Goal: Browse casually: Explore the website without a specific task or goal

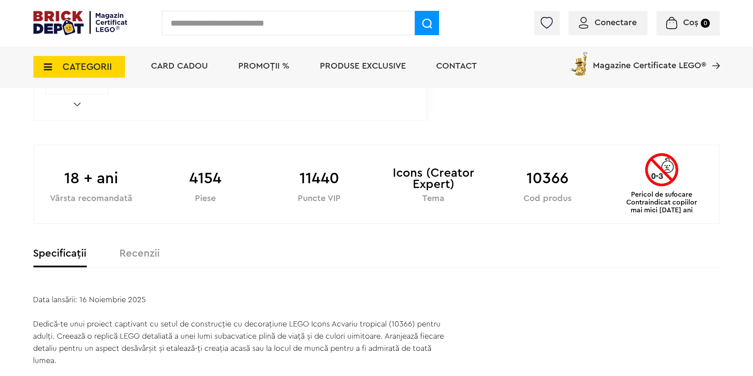
scroll to position [236, 0]
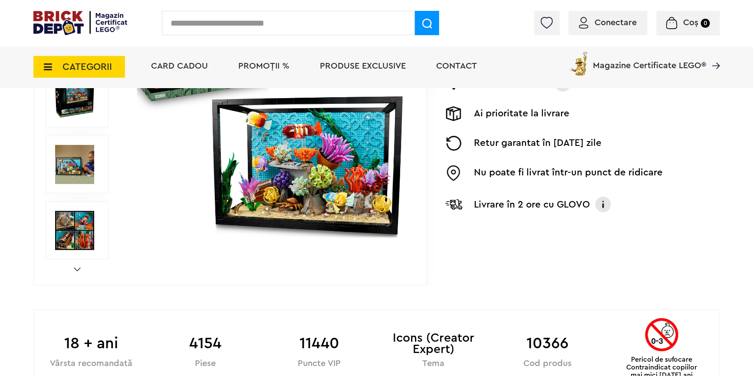
click at [76, 266] on div "Prev Next 1/9" at bounding box center [229, 98] width 393 height 373
click at [77, 270] on link "Next" at bounding box center [77, 269] width 7 height 4
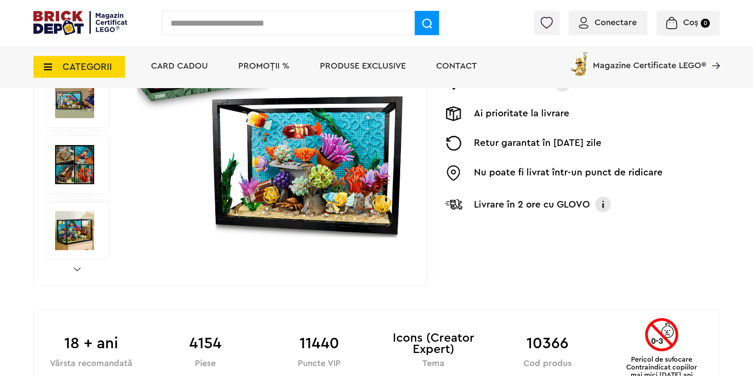
click at [77, 270] on link "Next" at bounding box center [77, 269] width 7 height 4
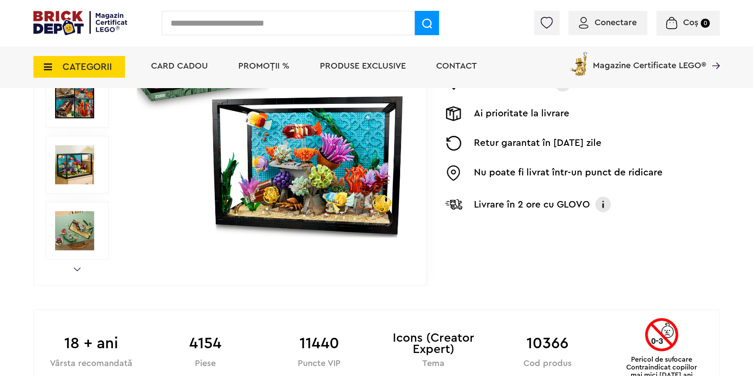
click at [77, 270] on link "Next" at bounding box center [77, 269] width 7 height 4
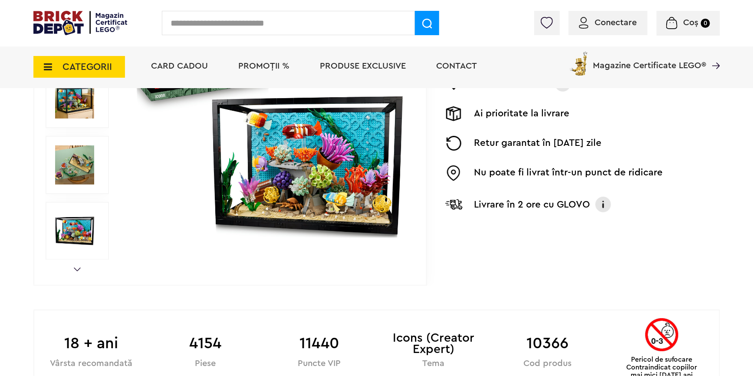
click at [77, 270] on link "Next" at bounding box center [77, 269] width 7 height 4
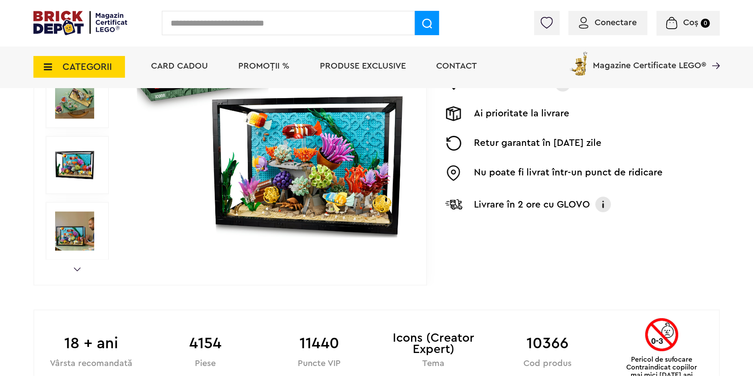
click at [77, 270] on link "Next" at bounding box center [77, 269] width 7 height 4
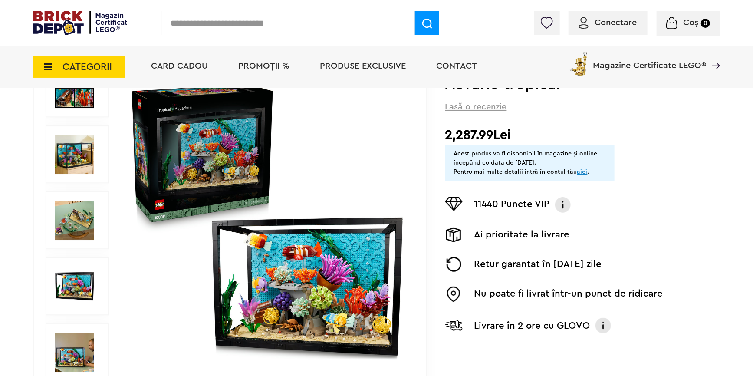
scroll to position [118, 0]
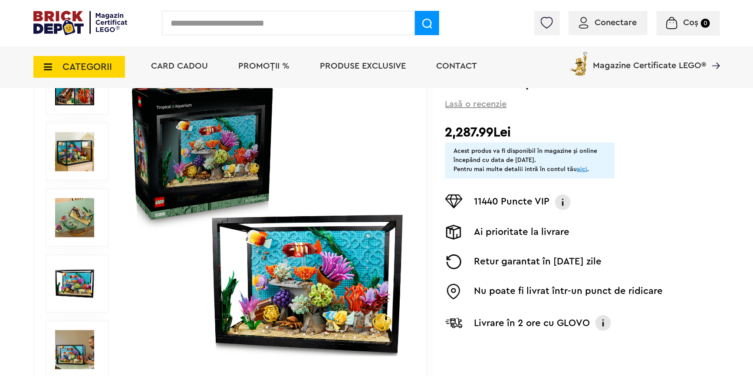
click at [305, 183] on img at bounding box center [267, 216] width 279 height 279
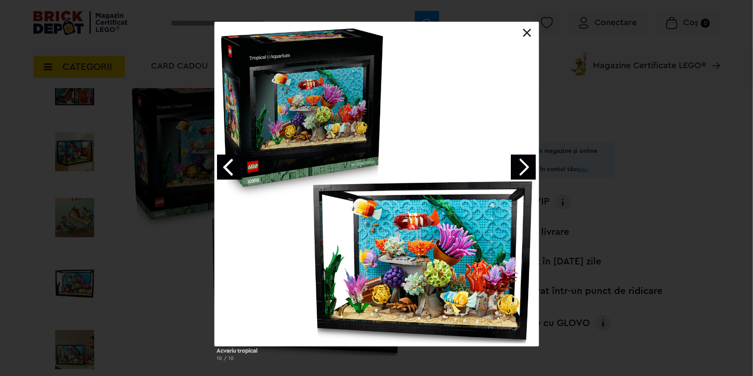
click at [530, 165] on link "Next image" at bounding box center [523, 166] width 25 height 25
click at [529, 167] on link "Next image" at bounding box center [523, 166] width 25 height 25
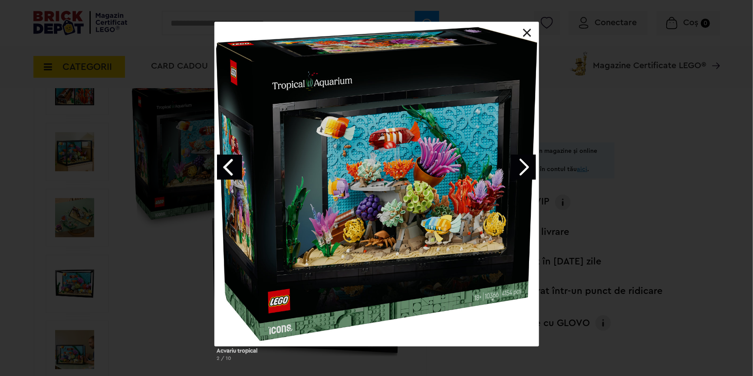
click at [529, 167] on link "Next image" at bounding box center [523, 166] width 25 height 25
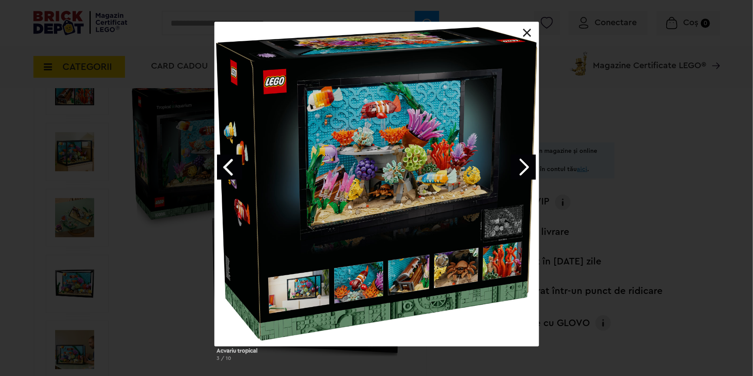
click at [529, 167] on link "Next image" at bounding box center [523, 166] width 25 height 25
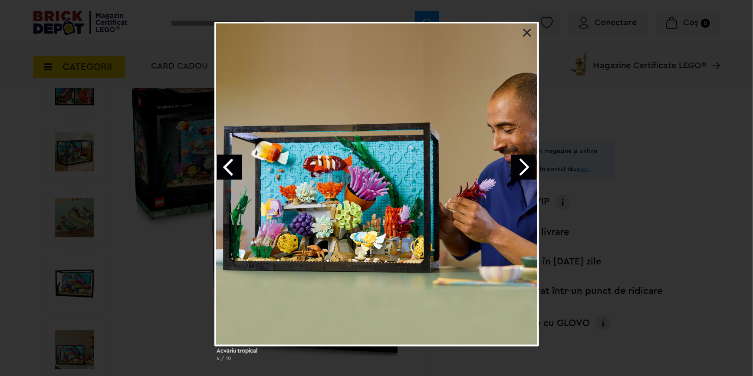
click at [514, 162] on link "Next image" at bounding box center [523, 166] width 25 height 25
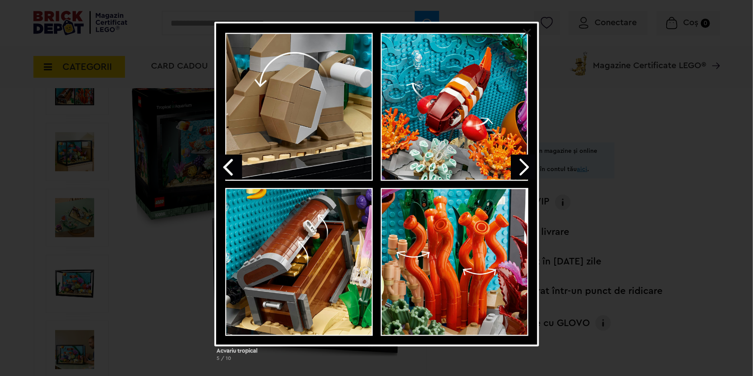
click at [514, 162] on link "Next image" at bounding box center [523, 166] width 25 height 25
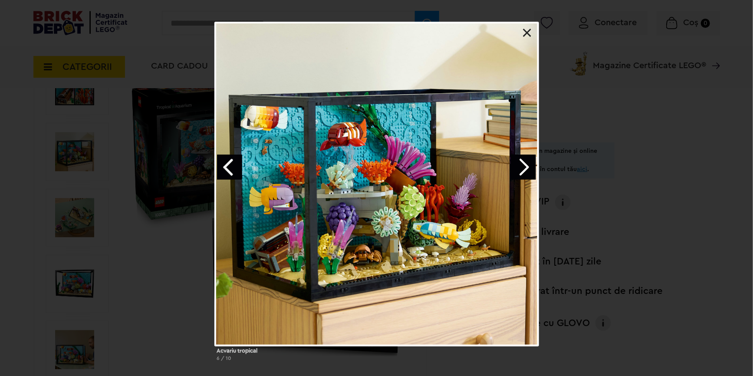
click at [230, 160] on link "Previous image" at bounding box center [229, 166] width 25 height 25
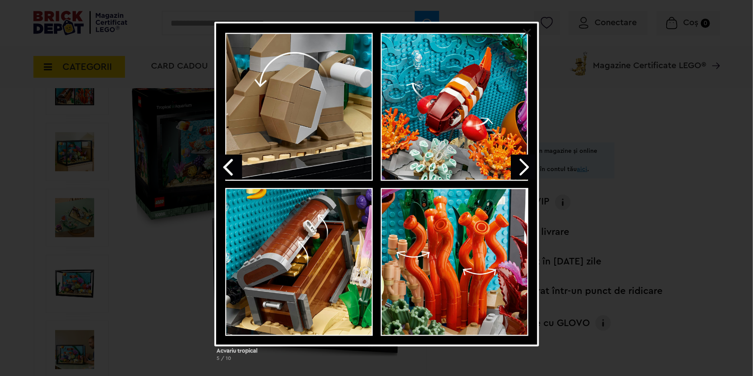
click at [517, 167] on link "Next image" at bounding box center [523, 166] width 25 height 25
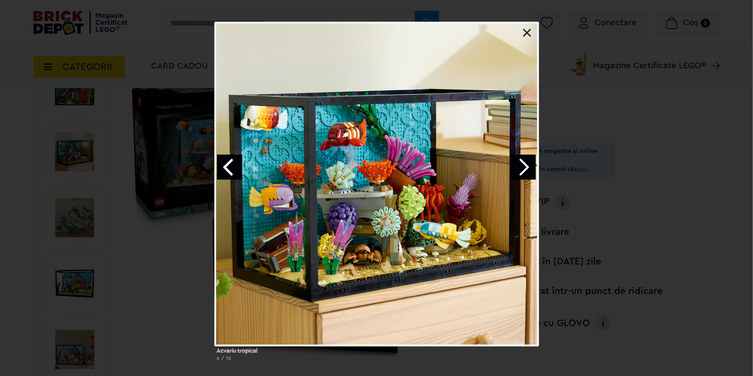
click at [521, 161] on link "Next image" at bounding box center [523, 166] width 25 height 25
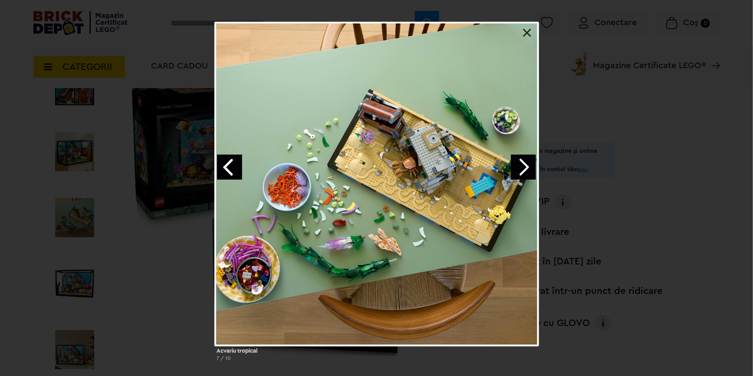
click at [524, 161] on link "Next image" at bounding box center [523, 166] width 25 height 25
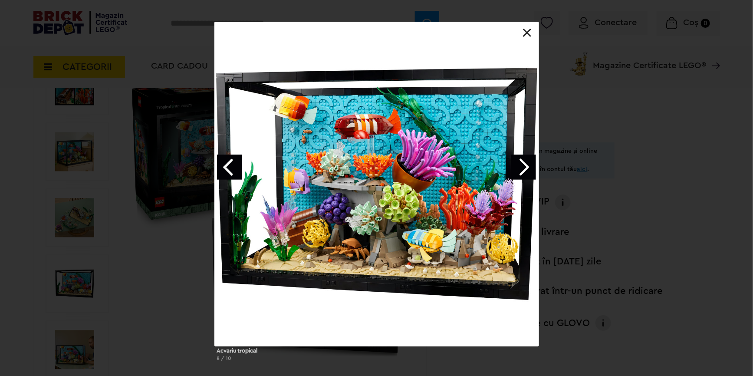
click at [524, 163] on link "Next image" at bounding box center [523, 166] width 25 height 25
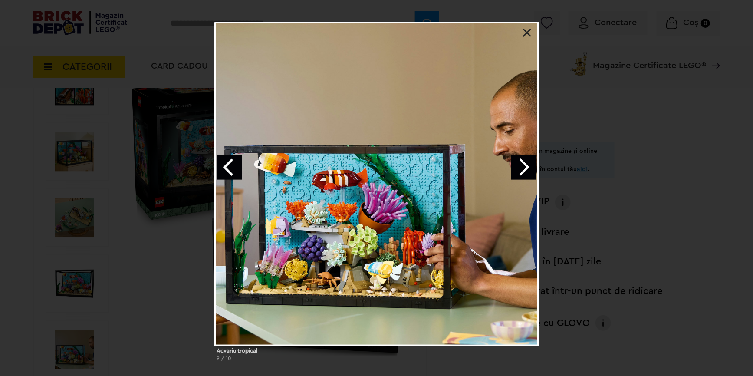
click at [527, 33] on link at bounding box center [527, 33] width 9 height 9
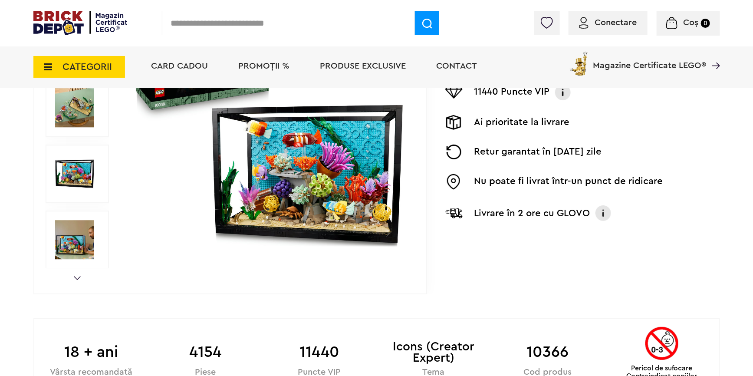
scroll to position [236, 0]
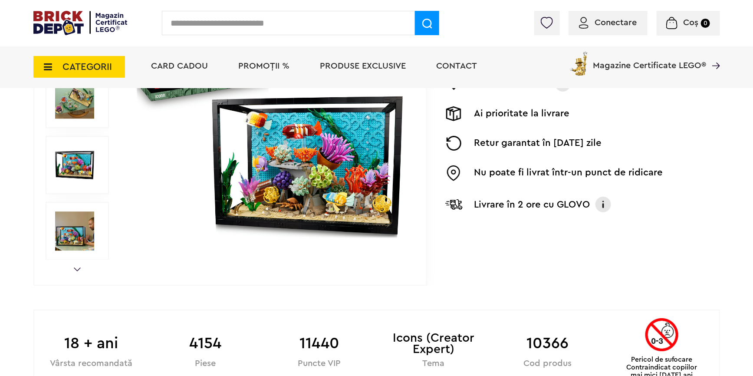
click at [74, 265] on div "Prev Next 1/9" at bounding box center [229, 98] width 393 height 373
click at [77, 270] on link "Next" at bounding box center [77, 269] width 7 height 4
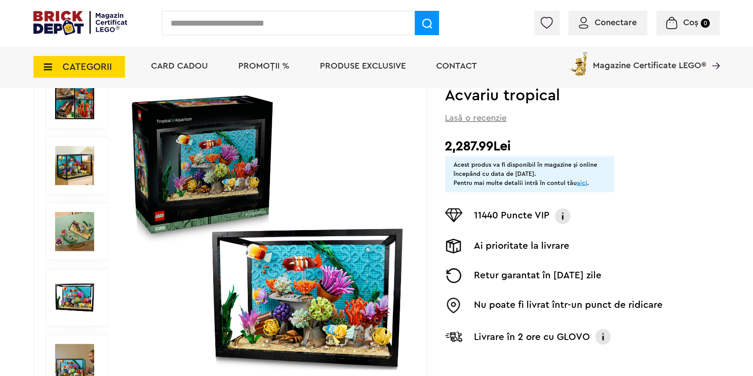
scroll to position [43, 0]
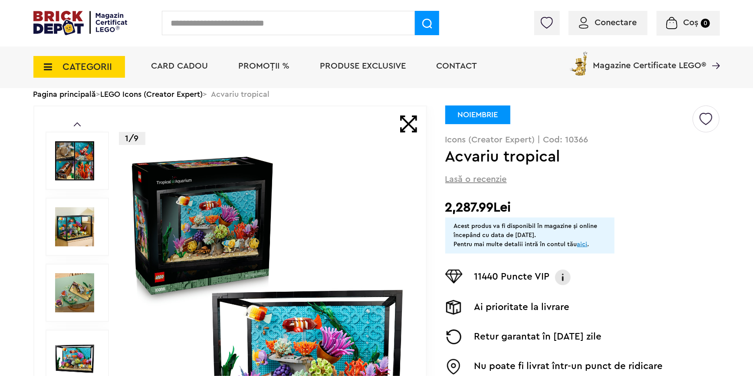
click at [82, 119] on div "Prev Next" at bounding box center [77, 279] width 63 height 347
click at [78, 124] on link "Prev" at bounding box center [77, 124] width 7 height 4
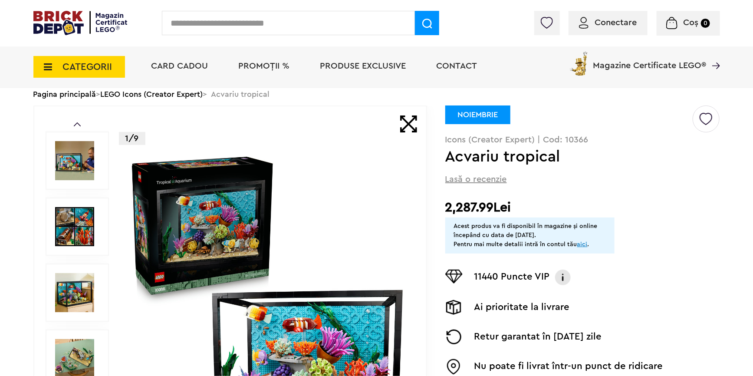
click at [78, 125] on link "Prev" at bounding box center [77, 124] width 7 height 4
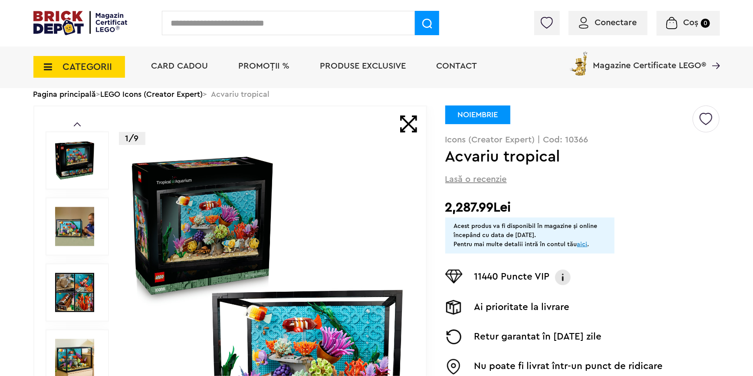
click at [78, 125] on link "Prev" at bounding box center [77, 124] width 7 height 4
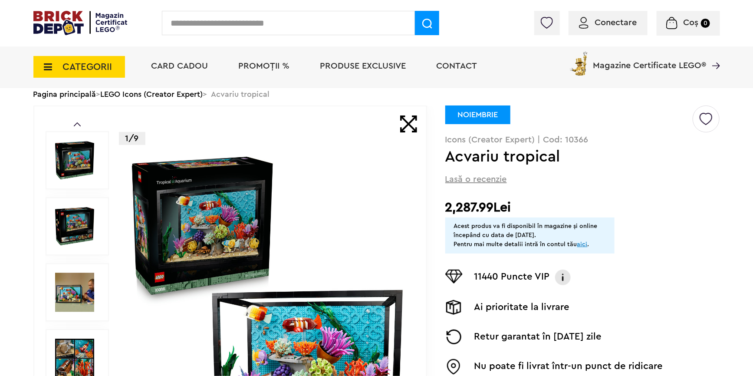
click at [78, 125] on link "Prev" at bounding box center [77, 124] width 7 height 4
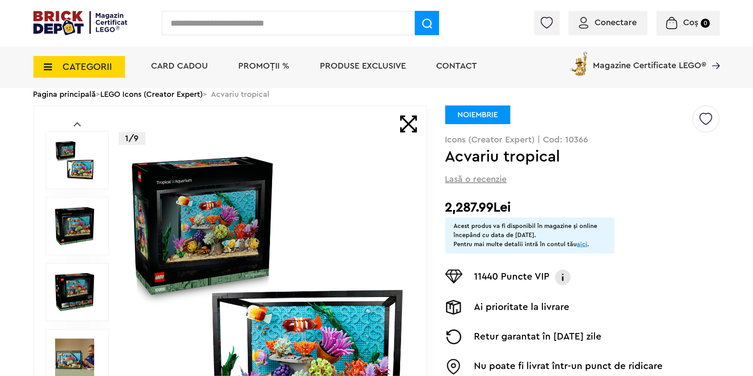
click at [74, 147] on img at bounding box center [74, 160] width 39 height 39
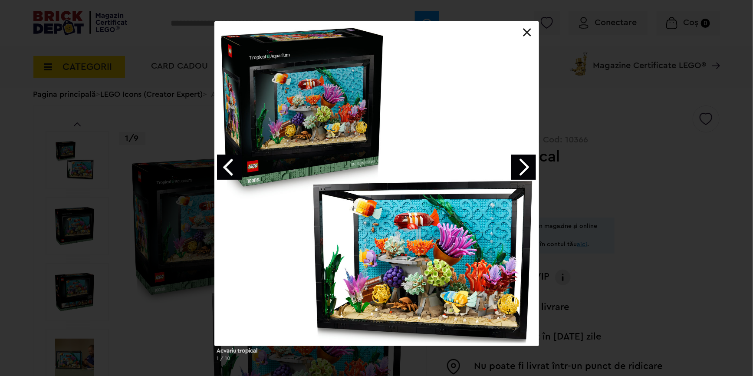
click at [527, 166] on link "Next image" at bounding box center [523, 166] width 25 height 25
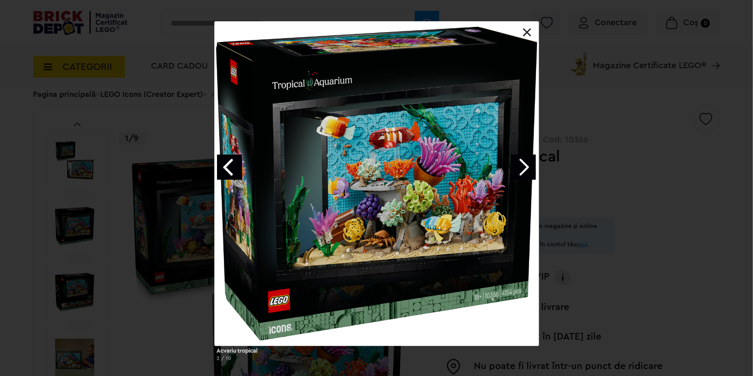
click at [527, 166] on link "Next image" at bounding box center [523, 166] width 25 height 25
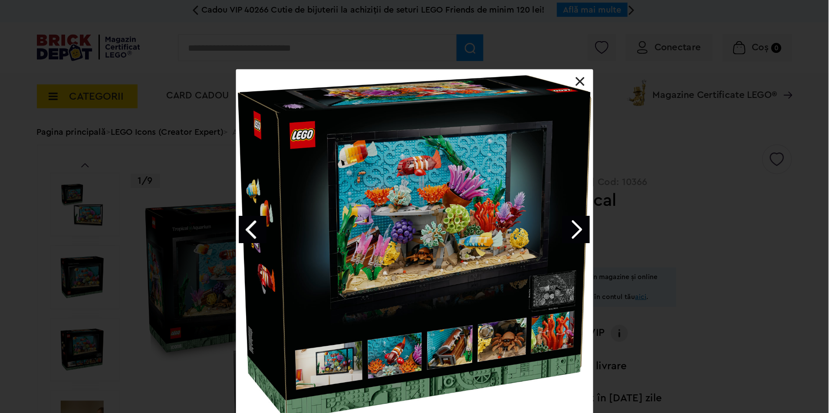
scroll to position [0, 0]
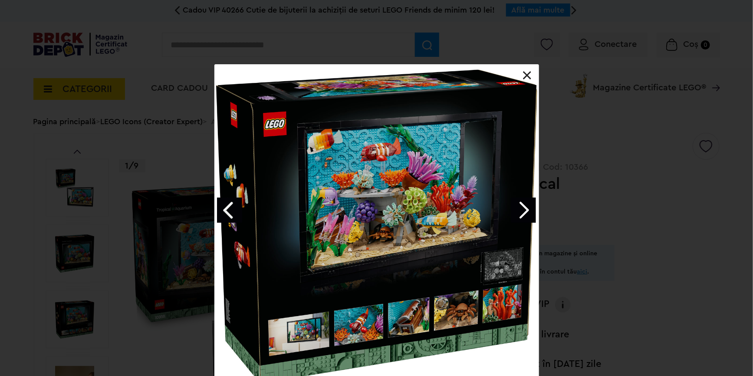
drag, startPoint x: 499, startPoint y: 299, endPoint x: 472, endPoint y: 276, distance: 35.4
click at [472, 276] on div at bounding box center [377, 227] width 324 height 324
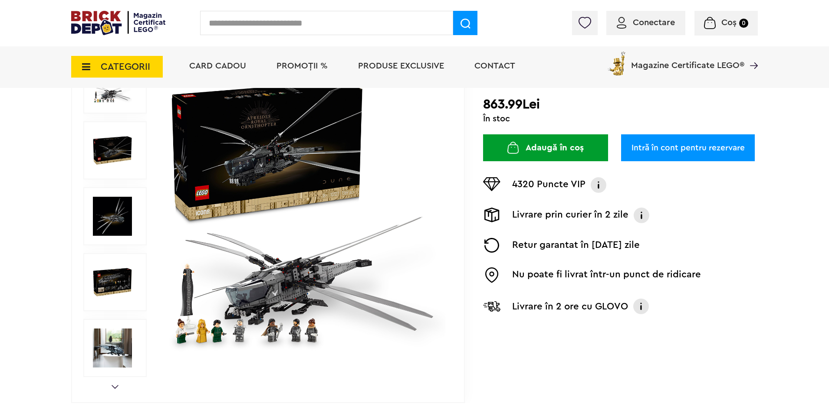
scroll to position [130, 0]
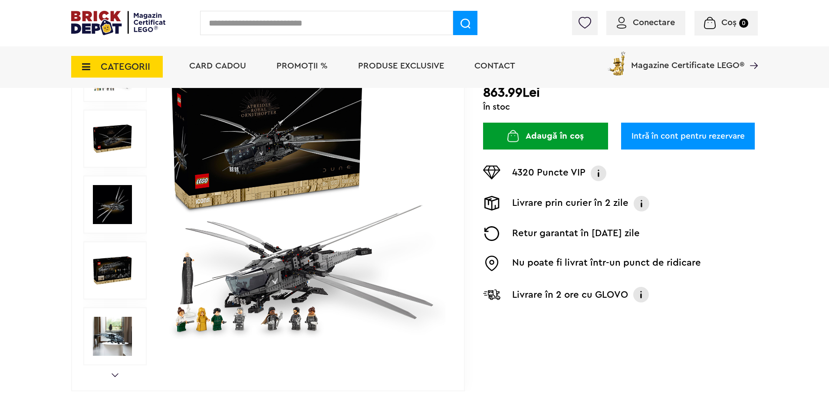
click at [357, 197] on img at bounding box center [305, 204] width 279 height 279
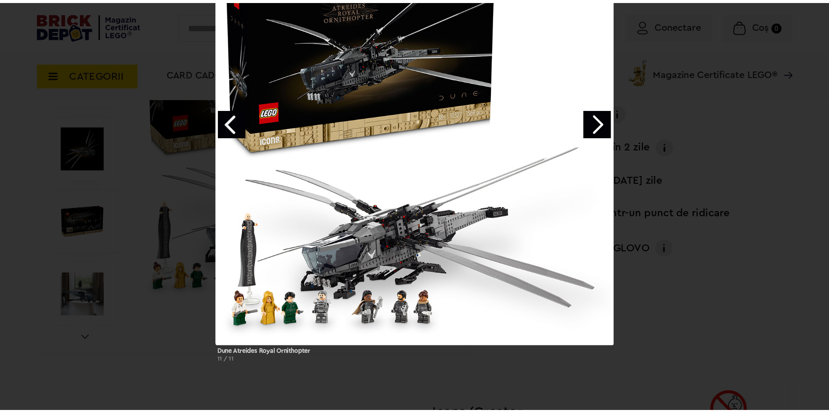
scroll to position [202, 0]
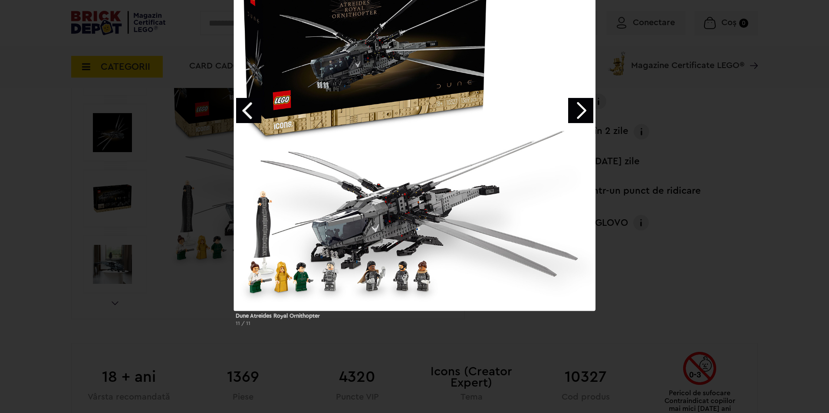
drag, startPoint x: 745, startPoint y: 220, endPoint x: 740, endPoint y: 226, distance: 7.1
click at [745, 220] on div "Dune Atreides Royal Ornithopter 11 / 11" at bounding box center [414, 142] width 829 height 384
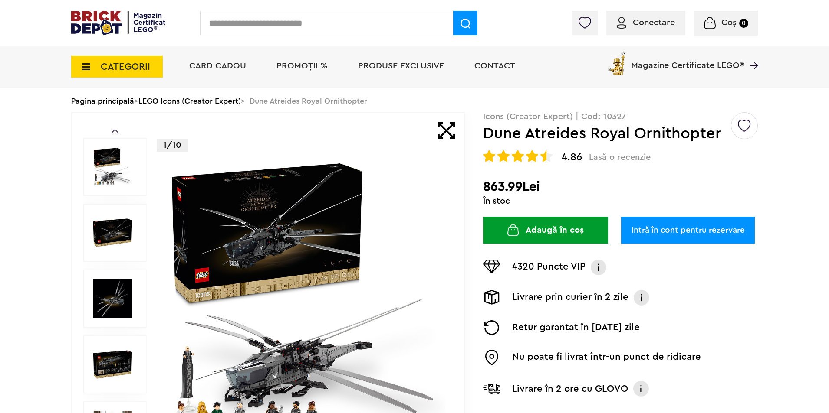
scroll to position [29, 0]
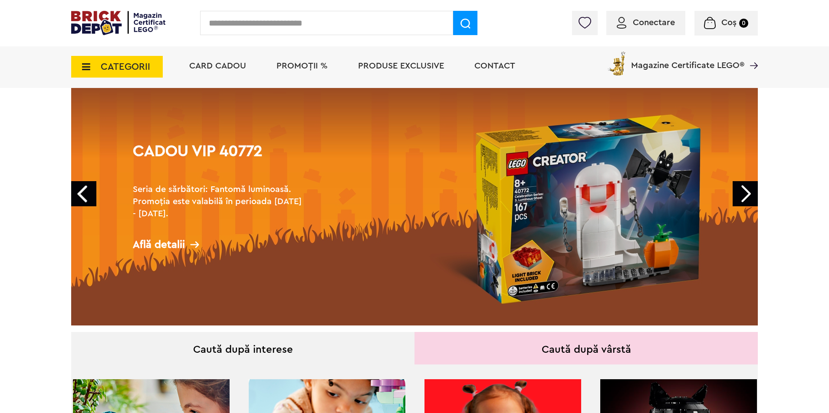
scroll to position [43, 0]
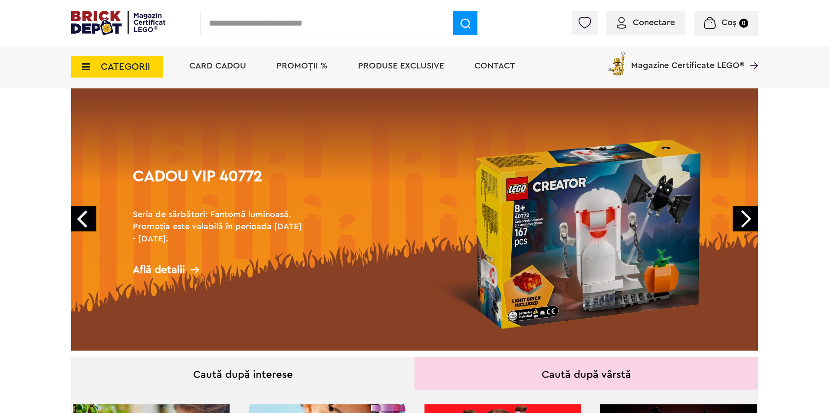
click at [748, 222] on link "Next" at bounding box center [744, 218] width 25 height 25
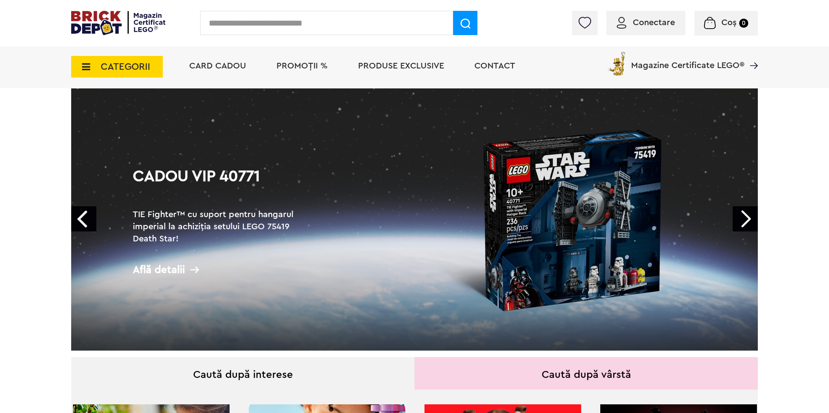
click at [748, 222] on link "Next" at bounding box center [744, 218] width 25 height 25
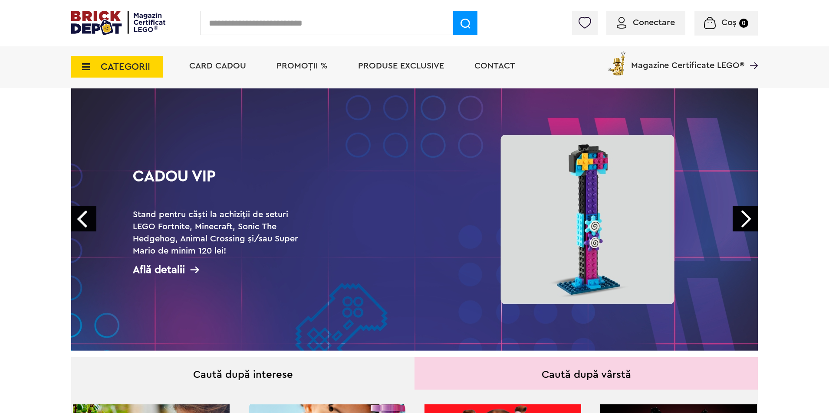
click at [748, 222] on link "Next" at bounding box center [744, 218] width 25 height 25
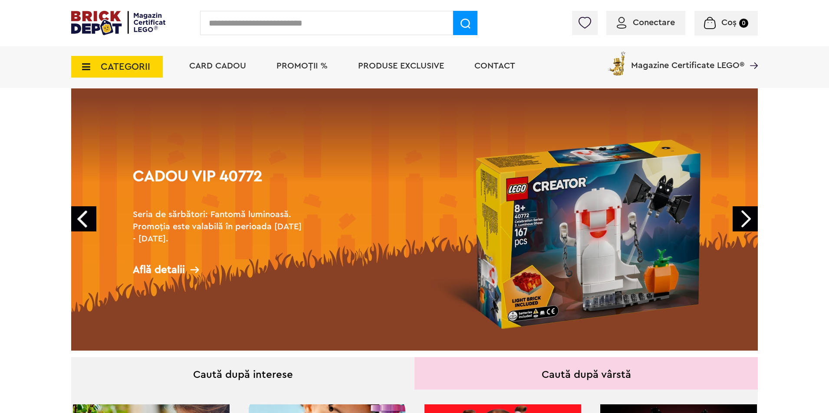
click at [748, 222] on link "Next" at bounding box center [744, 218] width 25 height 25
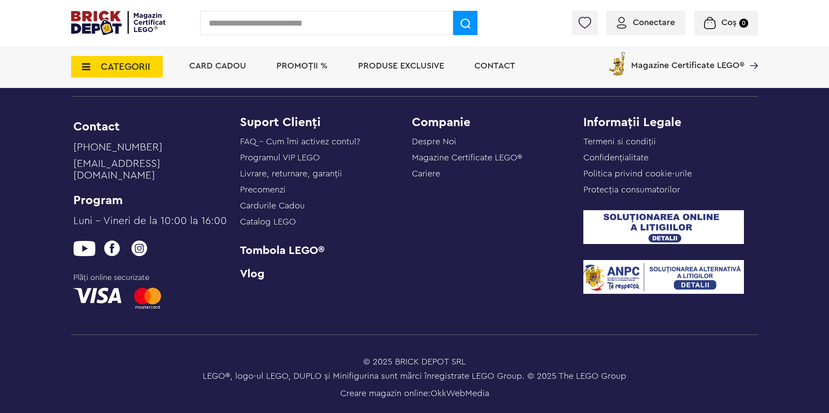
scroll to position [3471, 0]
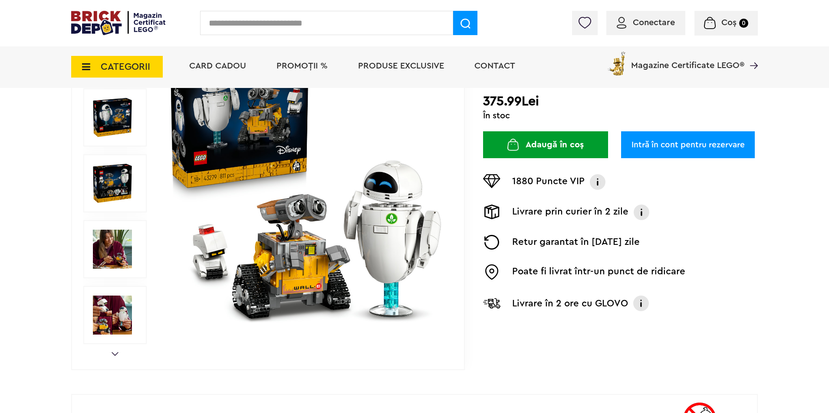
scroll to position [174, 0]
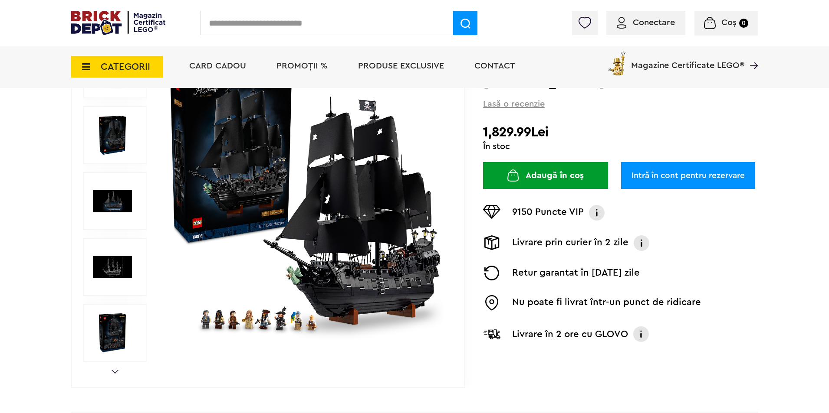
scroll to position [108, 0]
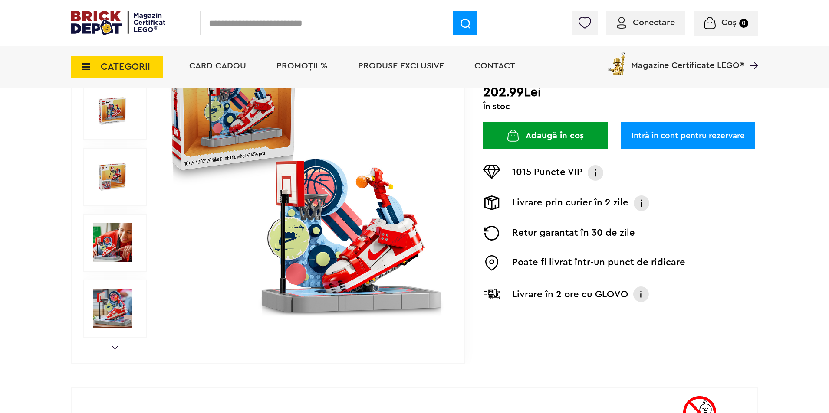
scroll to position [174, 0]
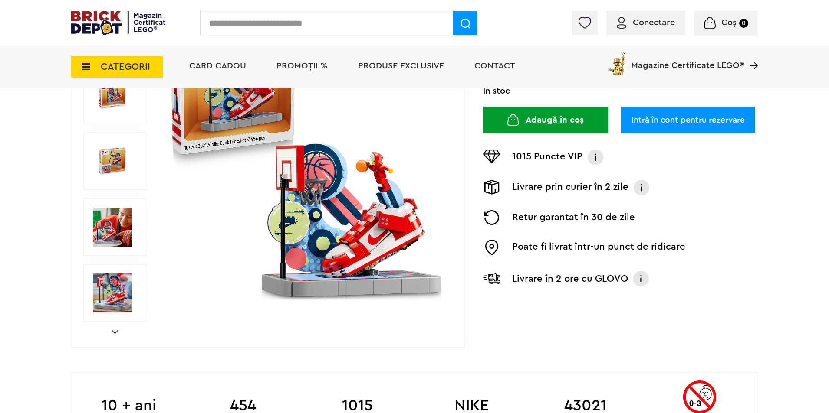
click at [376, 212] on img at bounding box center [305, 161] width 279 height 279
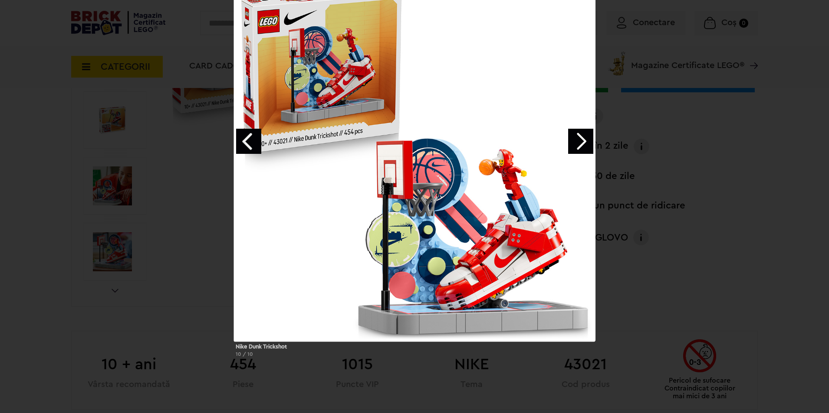
scroll to position [217, 0]
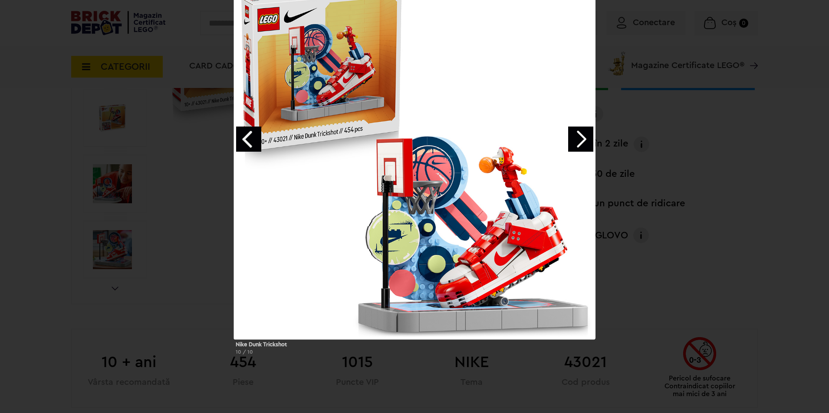
click at [803, 234] on div "Nike Dunk Trickshot 10 / 10" at bounding box center [414, 170] width 829 height 384
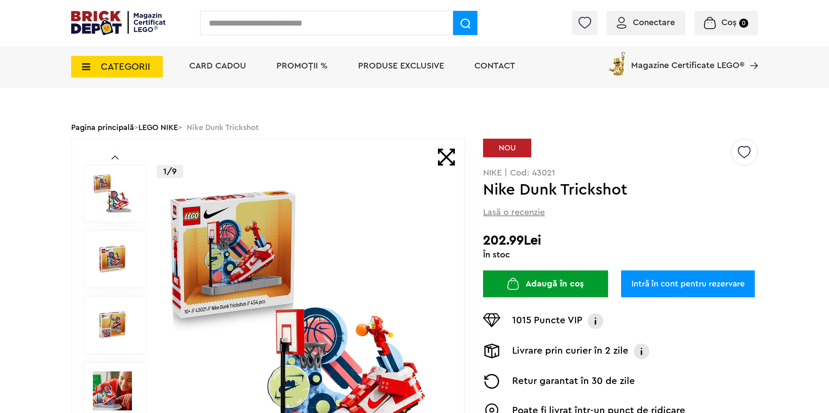
scroll to position [0, 0]
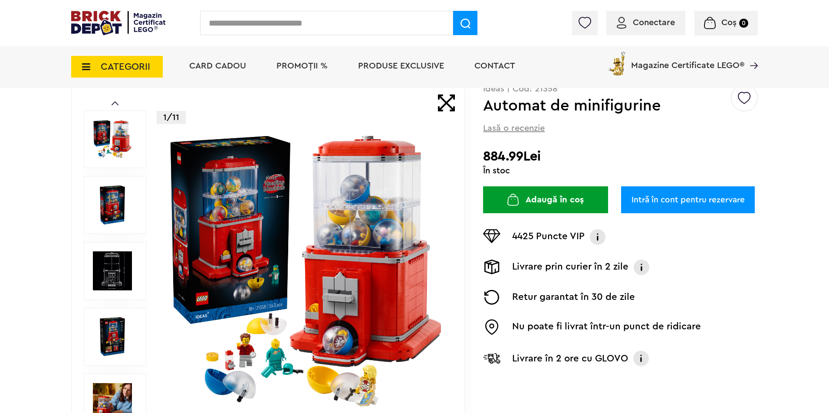
scroll to position [87, 0]
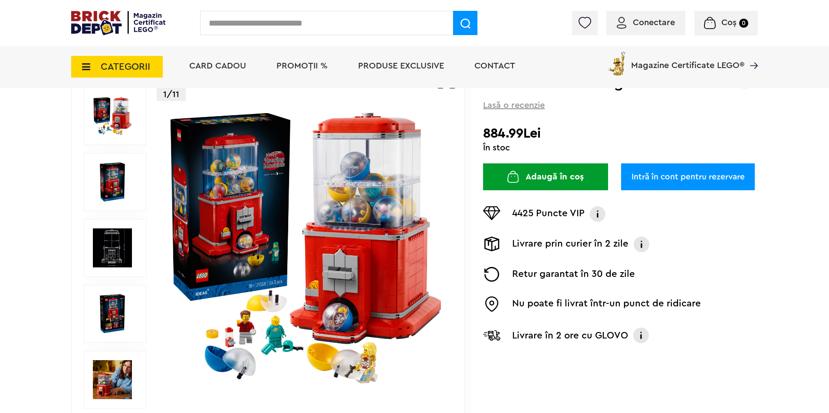
click at [131, 235] on img at bounding box center [112, 248] width 39 height 39
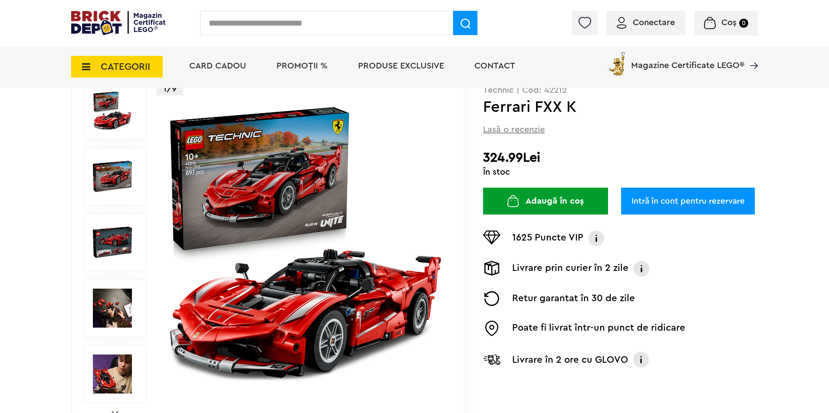
scroll to position [130, 0]
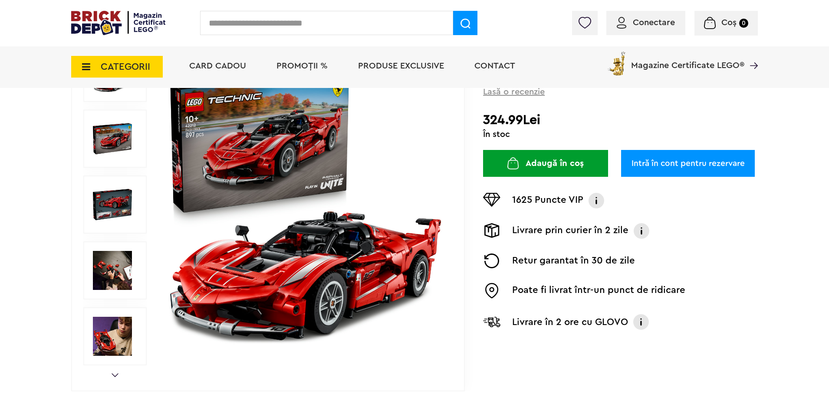
click at [119, 335] on img at bounding box center [112, 336] width 39 height 39
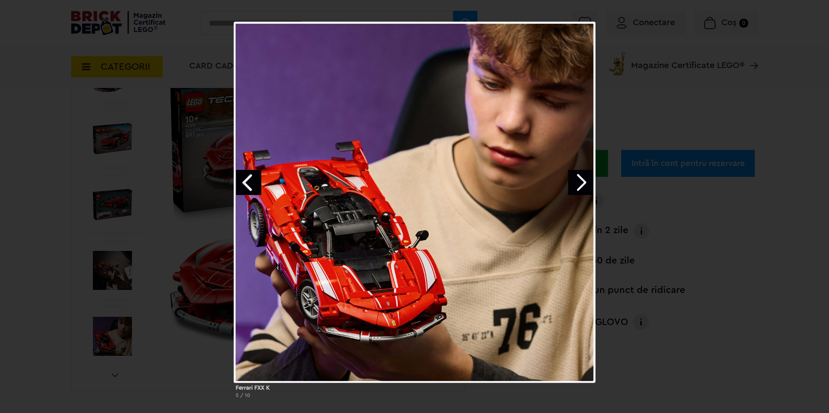
click at [757, 254] on div "Ferrari FXX K 5 / 10" at bounding box center [414, 214] width 829 height 384
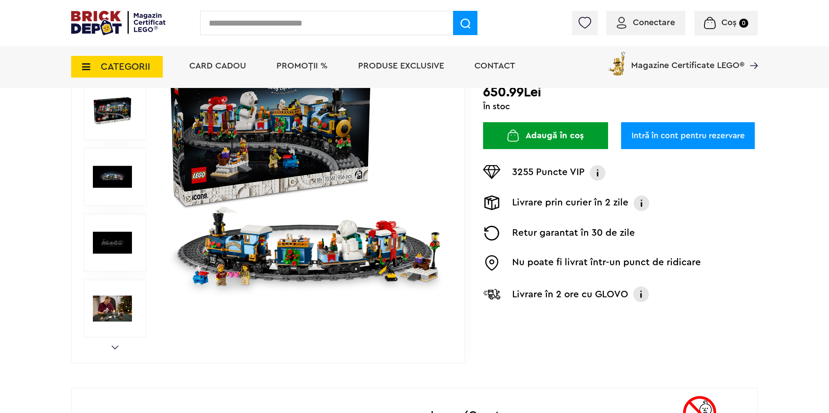
scroll to position [174, 0]
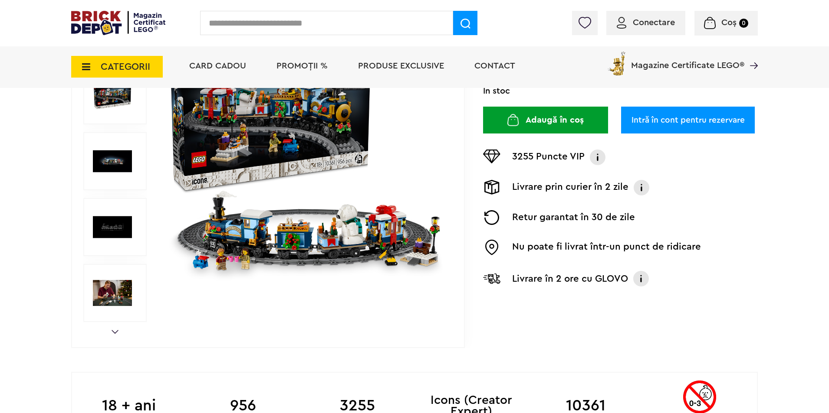
click at [354, 236] on img at bounding box center [305, 161] width 279 height 279
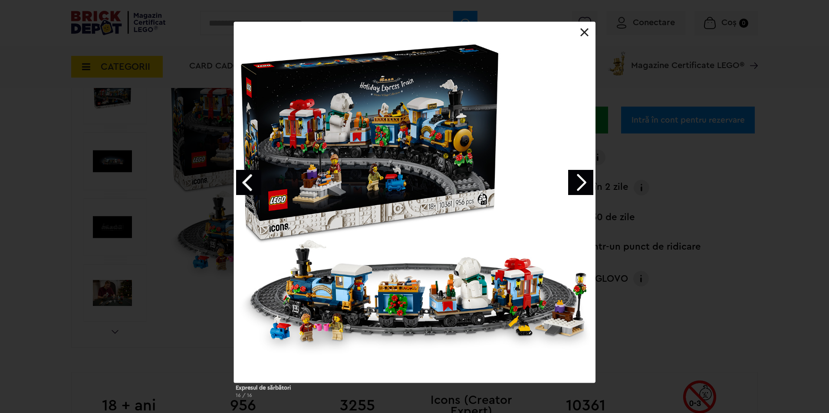
click at [587, 33] on link at bounding box center [584, 32] width 9 height 9
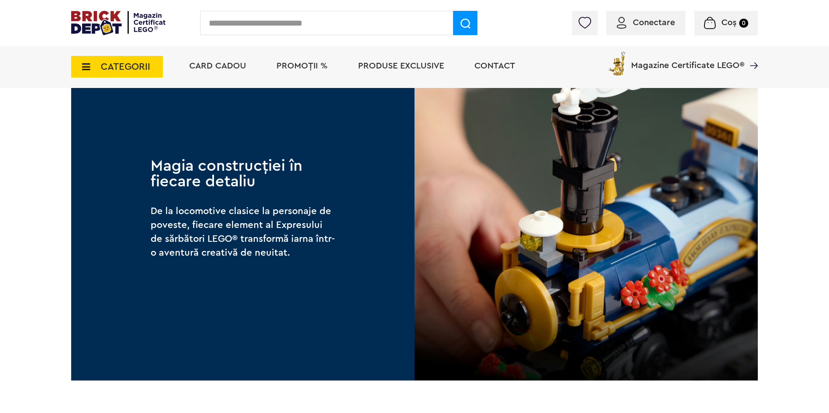
scroll to position [1345, 0]
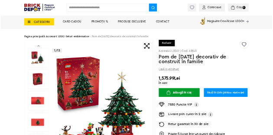
scroll to position [130, 0]
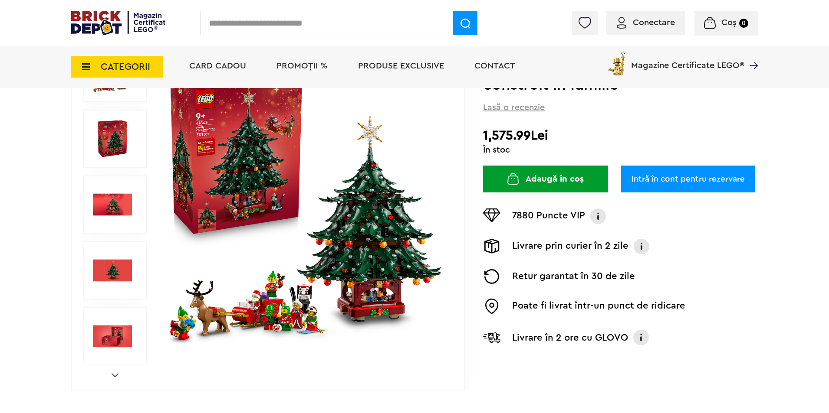
click at [399, 249] on img at bounding box center [305, 204] width 279 height 279
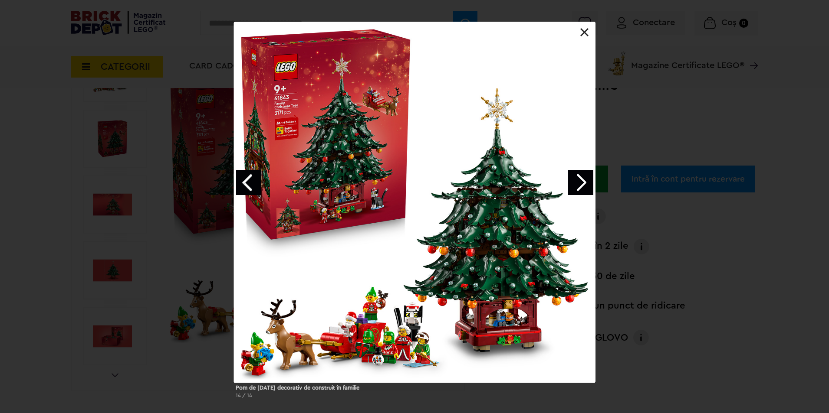
click at [788, 298] on div "Pom de [DATE] decorativ de construit în familie 14 / 14" at bounding box center [414, 214] width 829 height 384
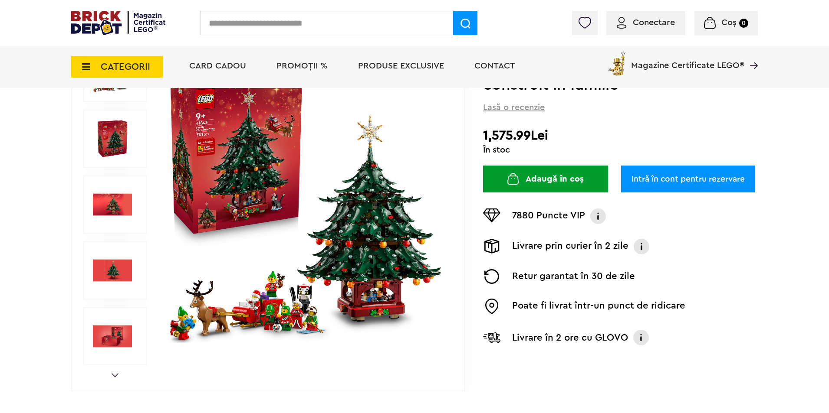
click at [370, 229] on img at bounding box center [305, 204] width 279 height 279
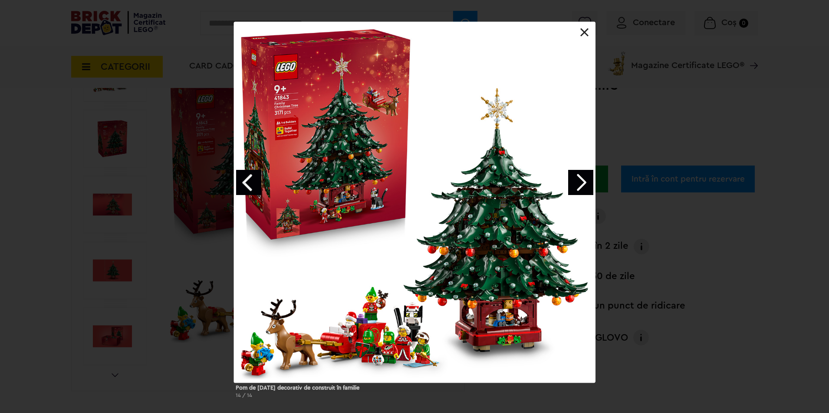
click at [580, 182] on link "Next image" at bounding box center [580, 182] width 25 height 25
click at [576, 182] on link "Next image" at bounding box center [580, 182] width 25 height 25
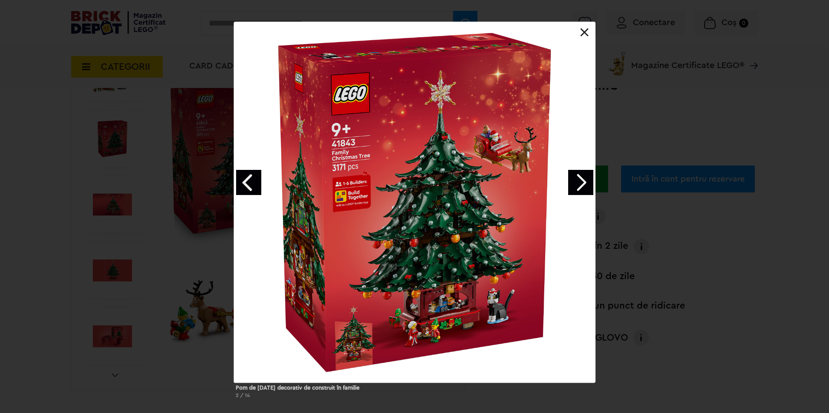
click at [579, 192] on link "Next image" at bounding box center [580, 182] width 25 height 25
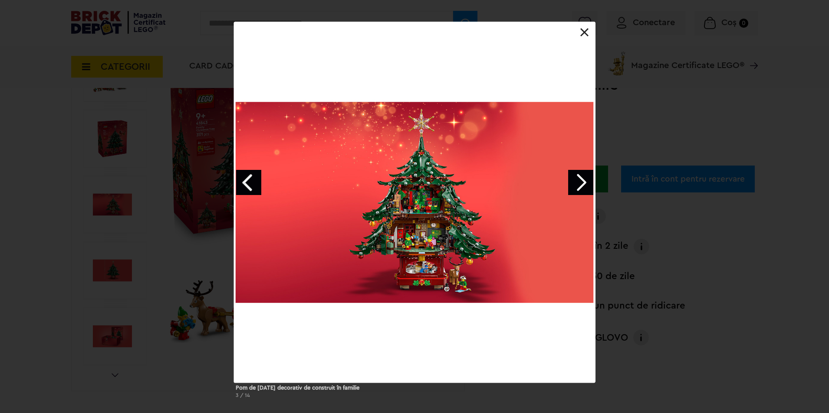
click at [579, 192] on link "Next image" at bounding box center [580, 182] width 25 height 25
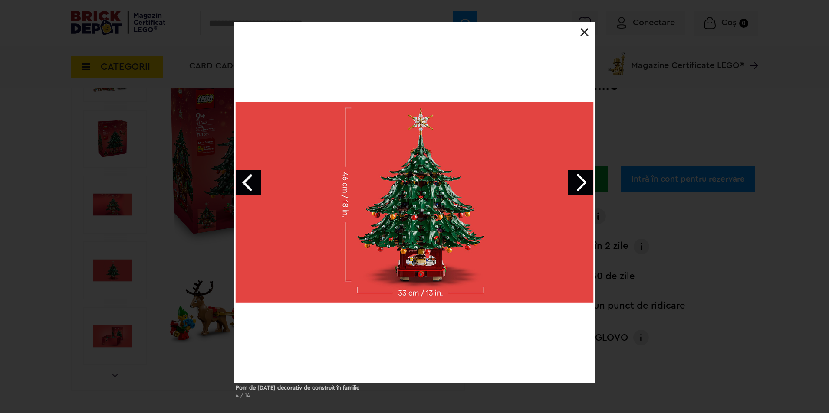
click at [252, 179] on link "Previous image" at bounding box center [248, 182] width 25 height 25
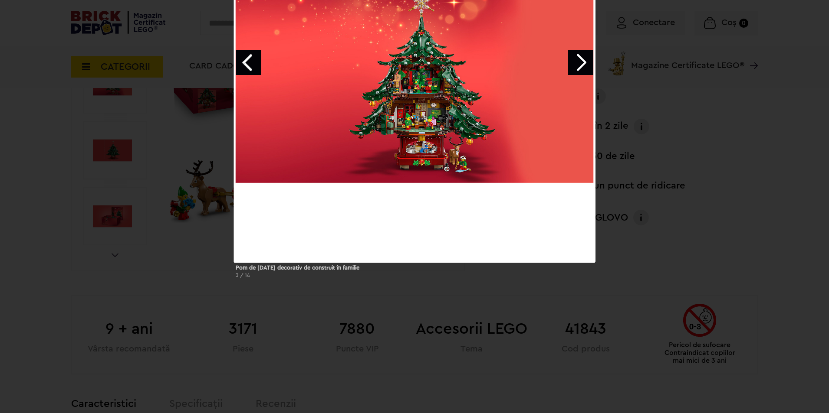
scroll to position [145, 0]
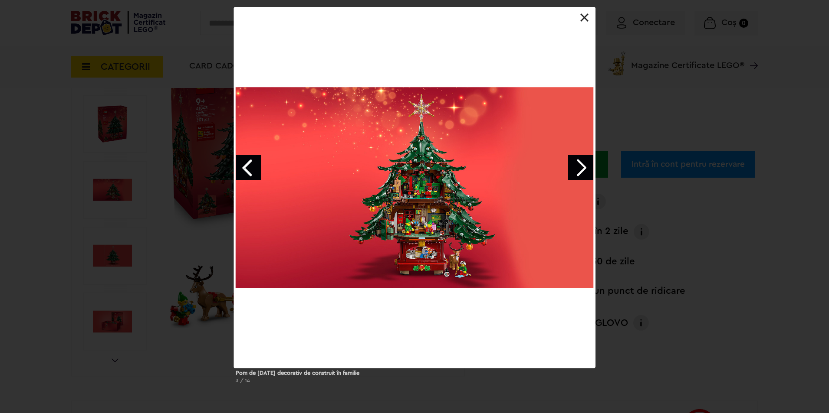
click at [583, 167] on link "Next image" at bounding box center [580, 167] width 25 height 25
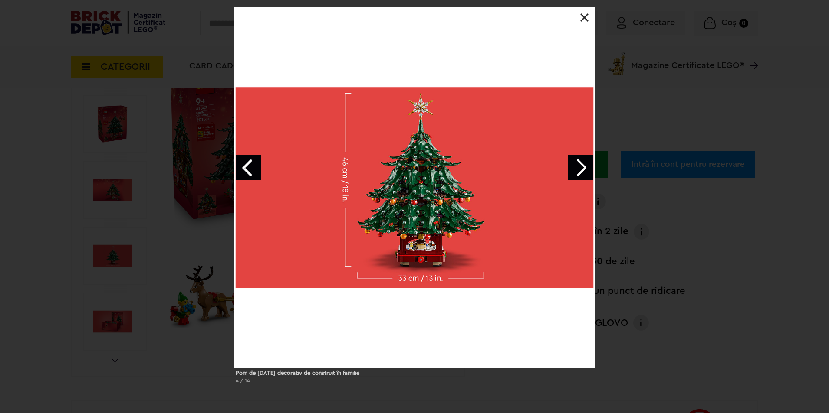
click at [576, 166] on link "Next image" at bounding box center [580, 167] width 25 height 25
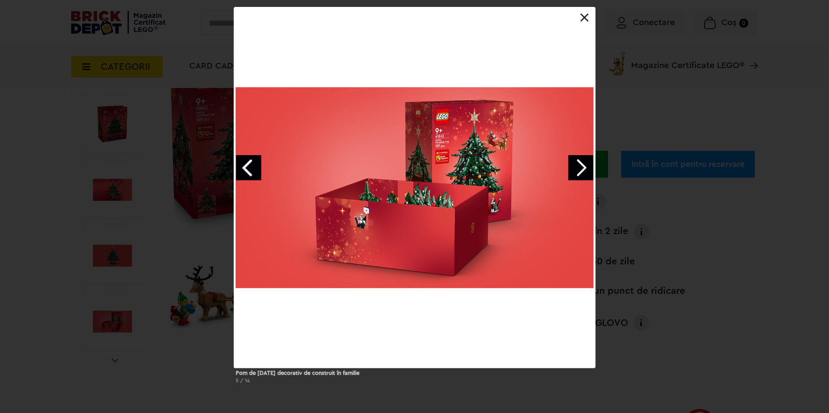
click at [577, 167] on link "Next image" at bounding box center [580, 167] width 25 height 25
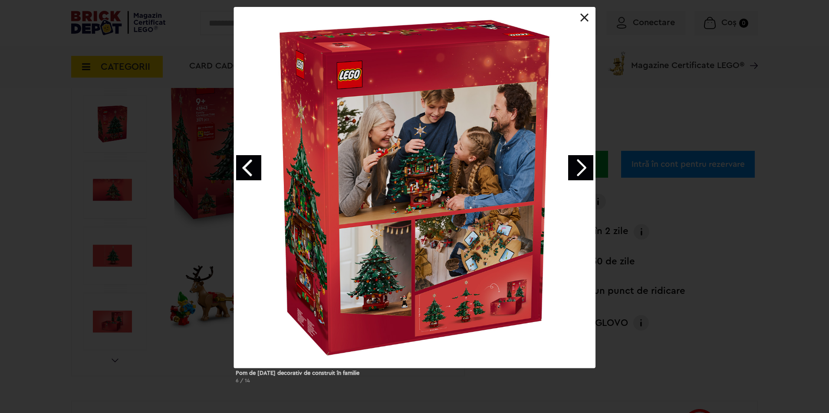
click at [574, 175] on link "Next image" at bounding box center [580, 167] width 25 height 25
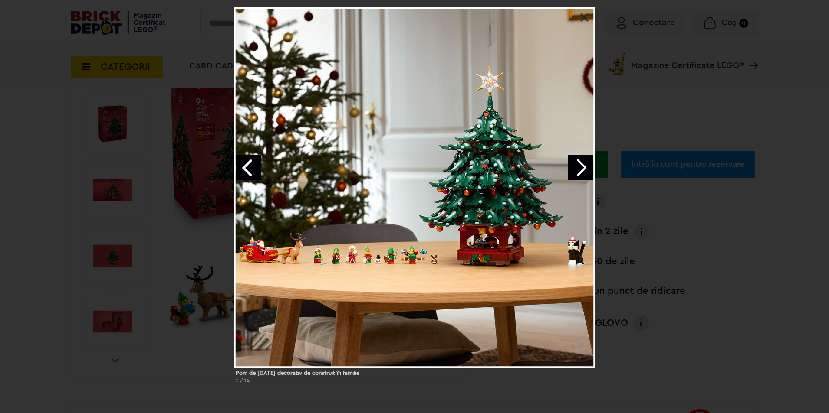
click at [786, 246] on div "Pom de Crăciun decorativ de construit în familie 7 / 14" at bounding box center [414, 199] width 829 height 384
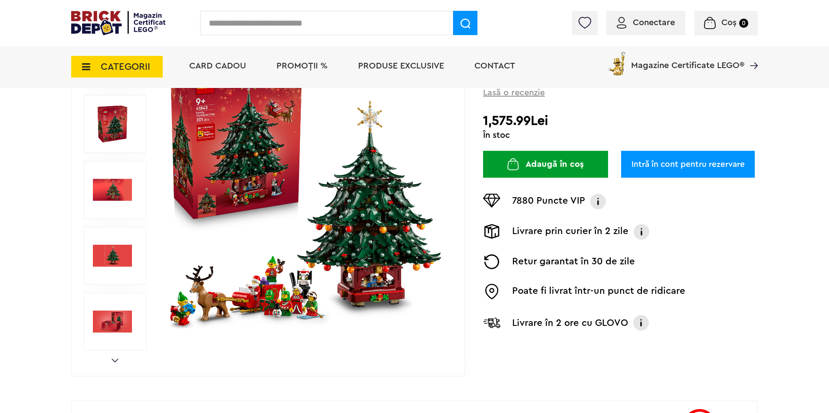
drag, startPoint x: 485, startPoint y: 124, endPoint x: 571, endPoint y: 118, distance: 86.9
click at [571, 118] on h2 "1,575.99Lei" at bounding box center [620, 121] width 275 height 16
click at [655, 115] on h2 "1,575.99Lei" at bounding box center [620, 121] width 275 height 16
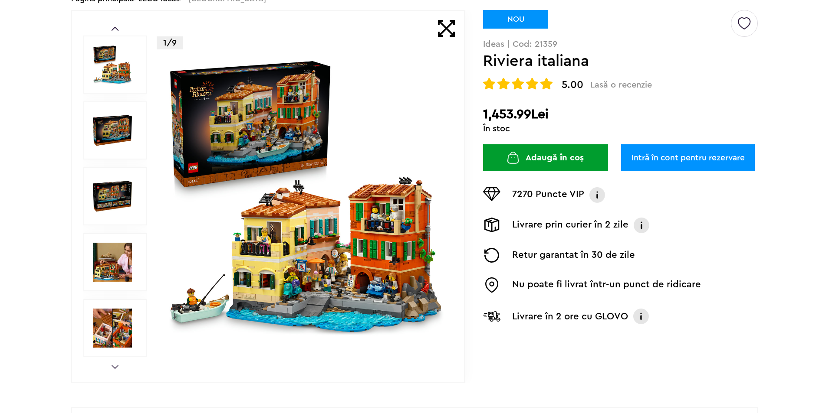
scroll to position [130, 0]
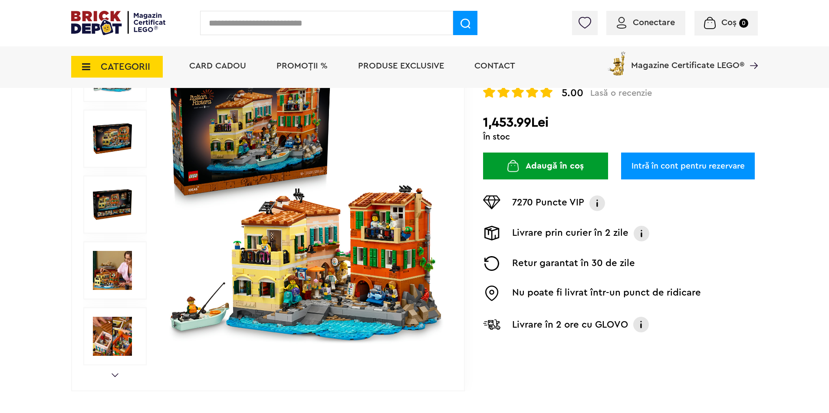
click at [374, 272] on img at bounding box center [305, 204] width 279 height 279
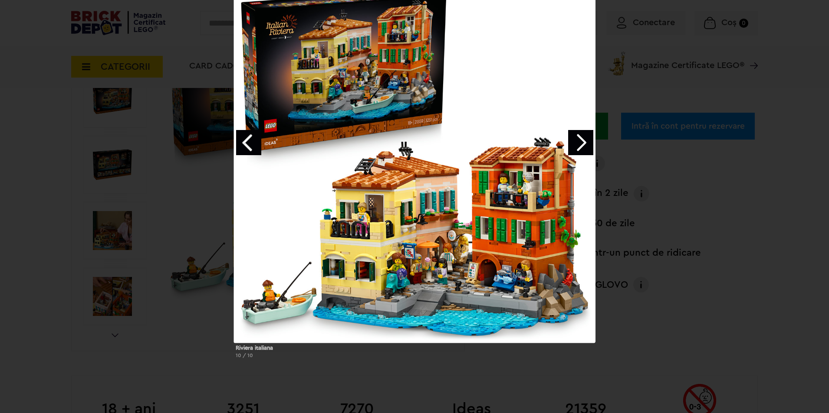
scroll to position [174, 0]
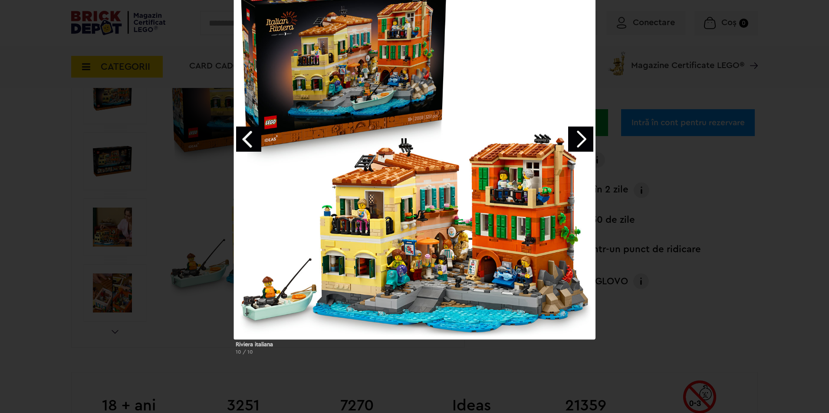
click at [773, 241] on div "Riviera italiana 10 / 10" at bounding box center [414, 170] width 829 height 384
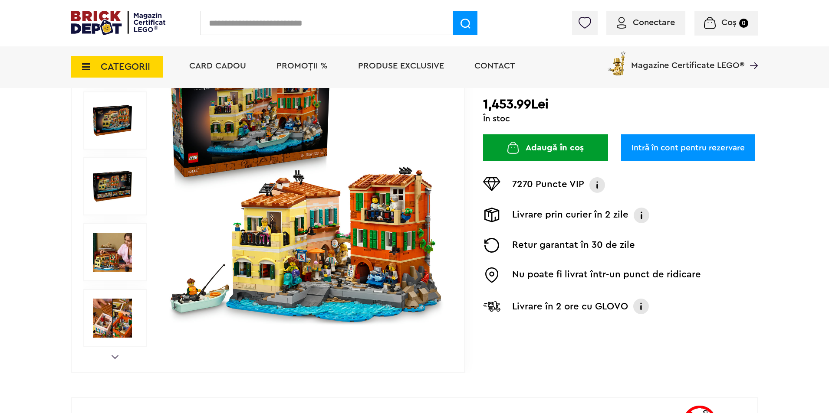
scroll to position [87, 0]
